Goal: Task Accomplishment & Management: Use online tool/utility

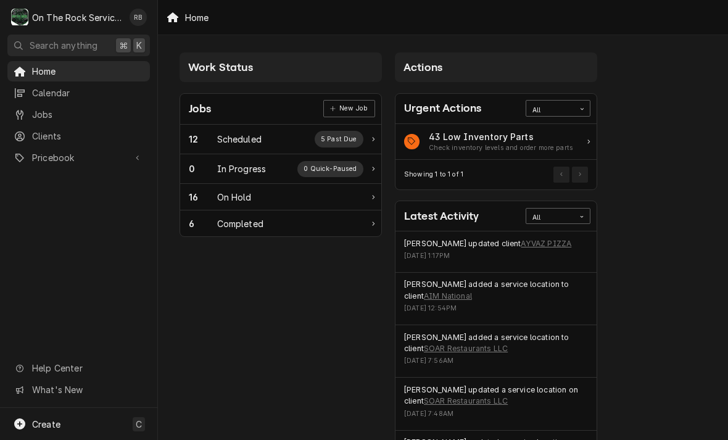
click at [245, 191] on div "On Hold" at bounding box center [234, 197] width 35 height 13
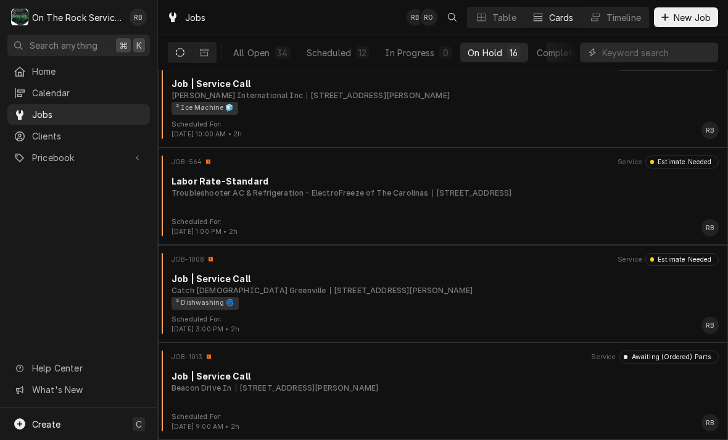
scroll to position [1191, 0]
click at [331, 51] on div "Scheduled" at bounding box center [329, 52] width 44 height 13
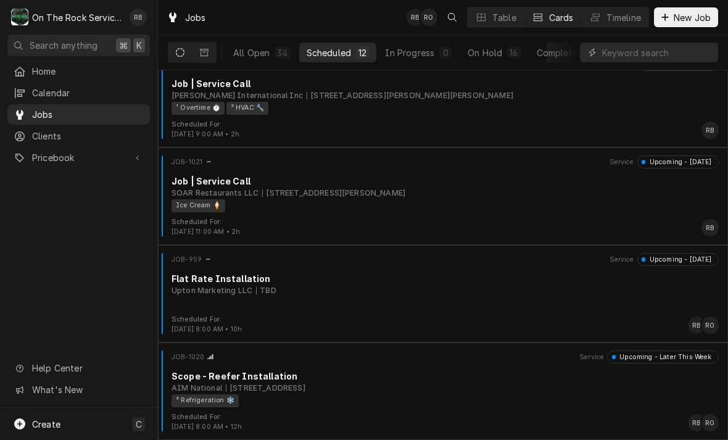
scroll to position [800, 0]
click at [504, 186] on div "Job | Service Call" at bounding box center [445, 181] width 547 height 13
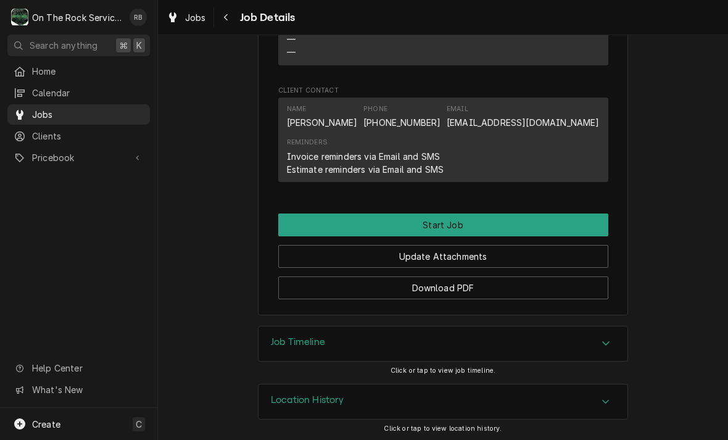
scroll to position [939, 0]
click at [555, 220] on button "Start Job" at bounding box center [443, 225] width 330 height 23
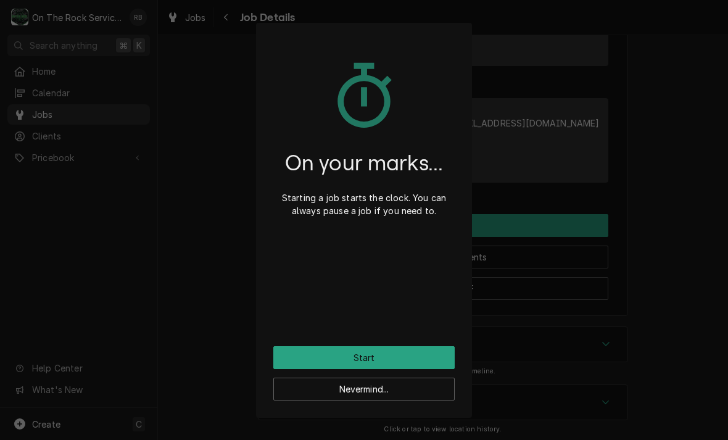
click at [391, 359] on button "Start" at bounding box center [363, 357] width 181 height 23
